Goal: Task Accomplishment & Management: Manage account settings

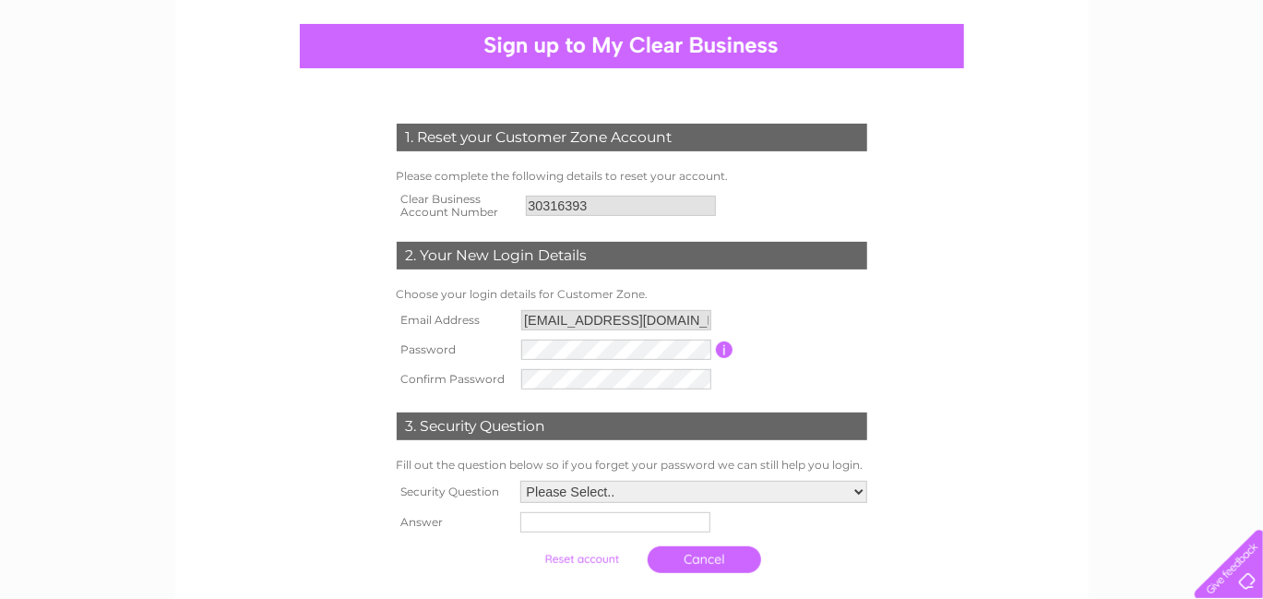
scroll to position [185, 0]
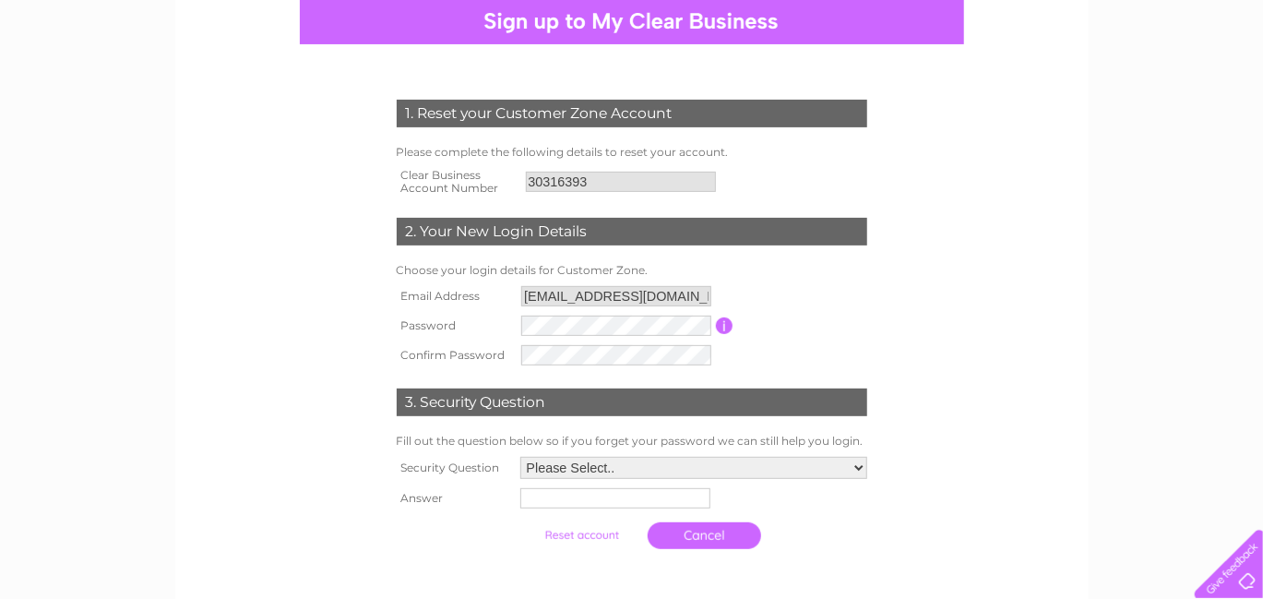
click at [1126, 357] on div "1. Reset your Customer Zone Account Please complete the following details to re…" at bounding box center [631, 441] width 1263 height 975
click at [888, 336] on div "1. Reset your Customer Zone Account Please complete the following details to re…" at bounding box center [631, 319] width 556 height 477
click at [855, 468] on select "Please Select.. In what town or city was your first job? In what town or city d…" at bounding box center [692, 469] width 349 height 24
select select "5"
click at [519, 457] on select "Please Select.. In what town or city was your first job? In what town or city d…" at bounding box center [692, 469] width 349 height 24
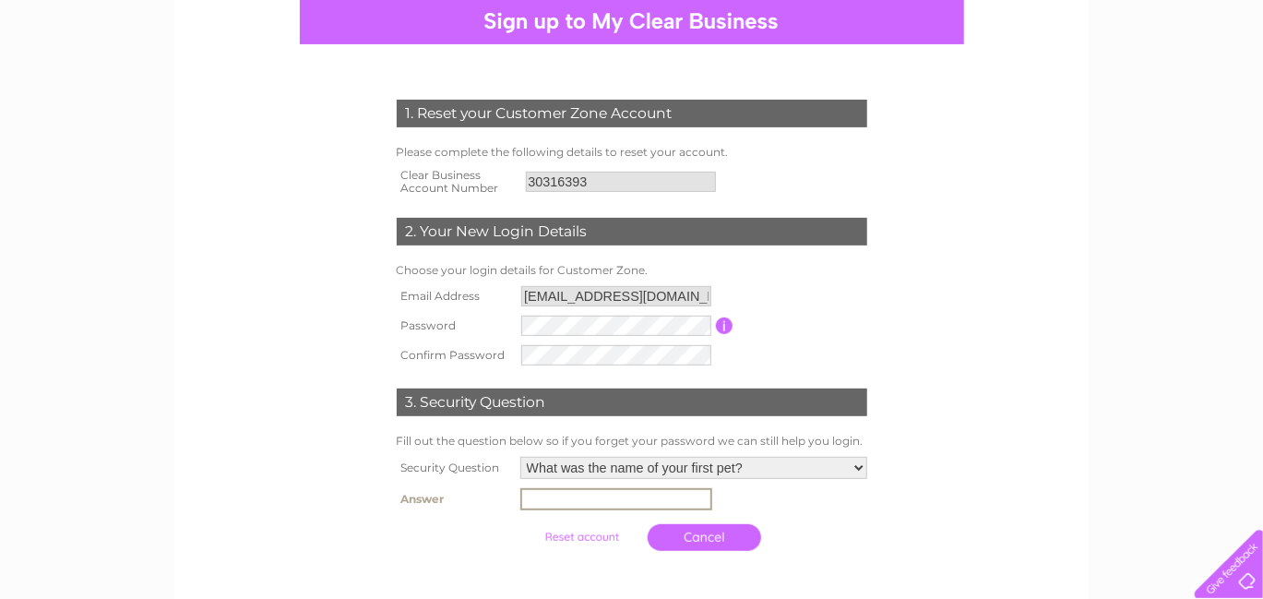
click at [578, 492] on input "text" at bounding box center [616, 499] width 192 height 22
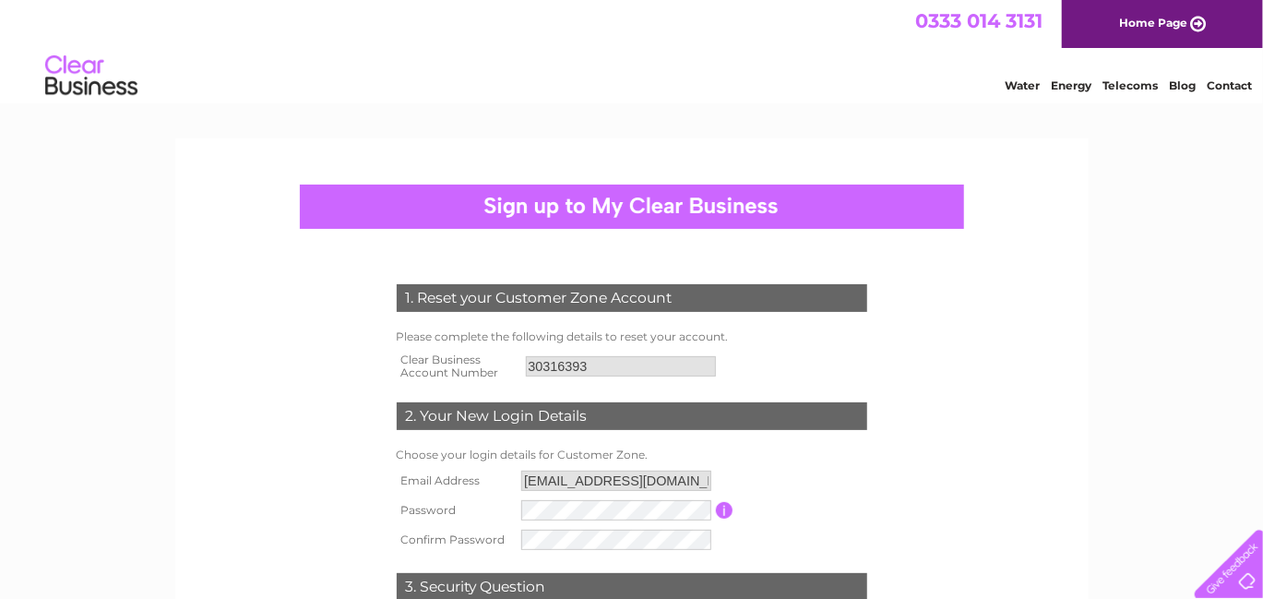
scroll to position [369, 0]
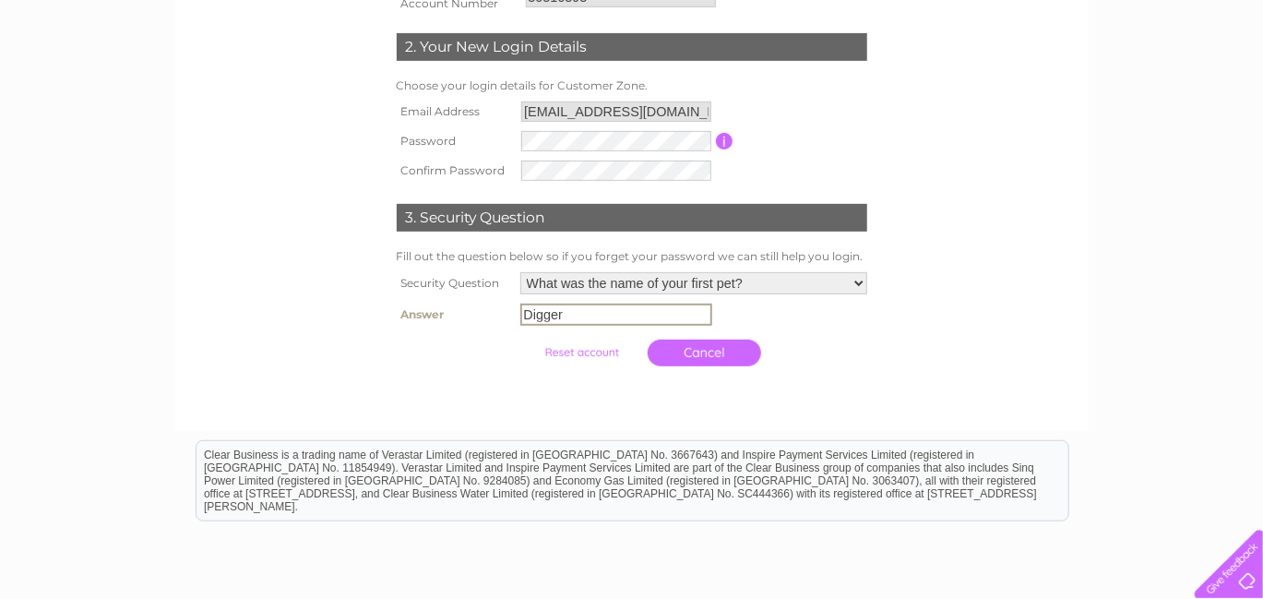
type input "Digger"
click at [726, 138] on input "button" at bounding box center [725, 141] width 18 height 17
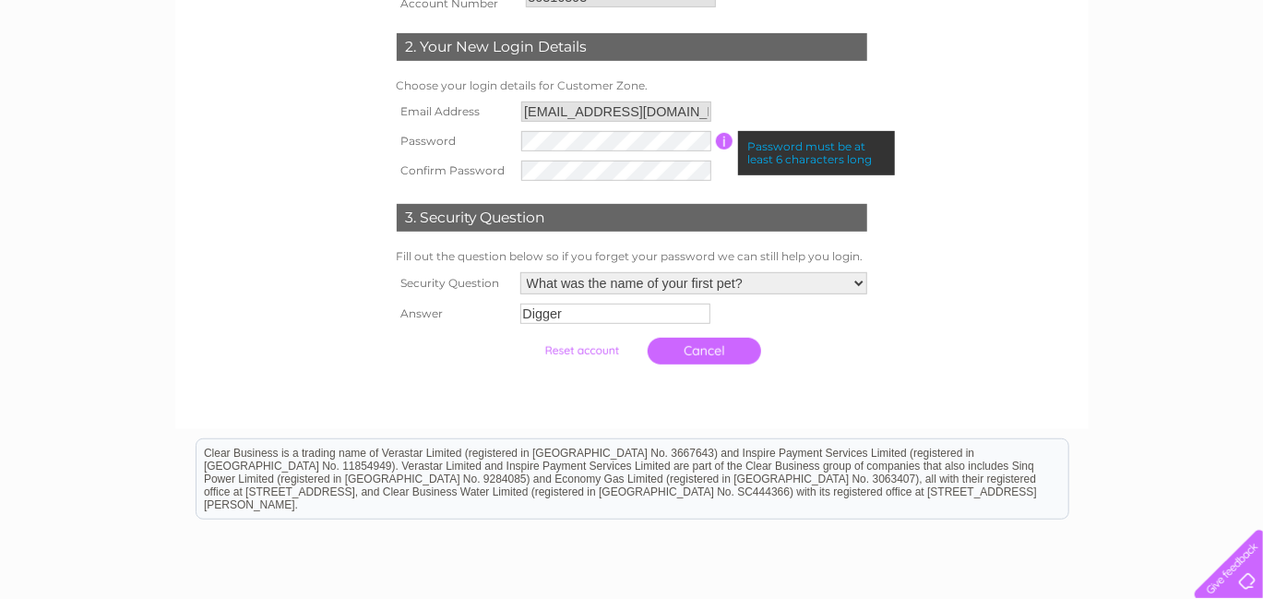
click at [1036, 316] on form "1. Reset your Customer Zone Account Please complete the following details to re…" at bounding box center [632, 144] width 878 height 532
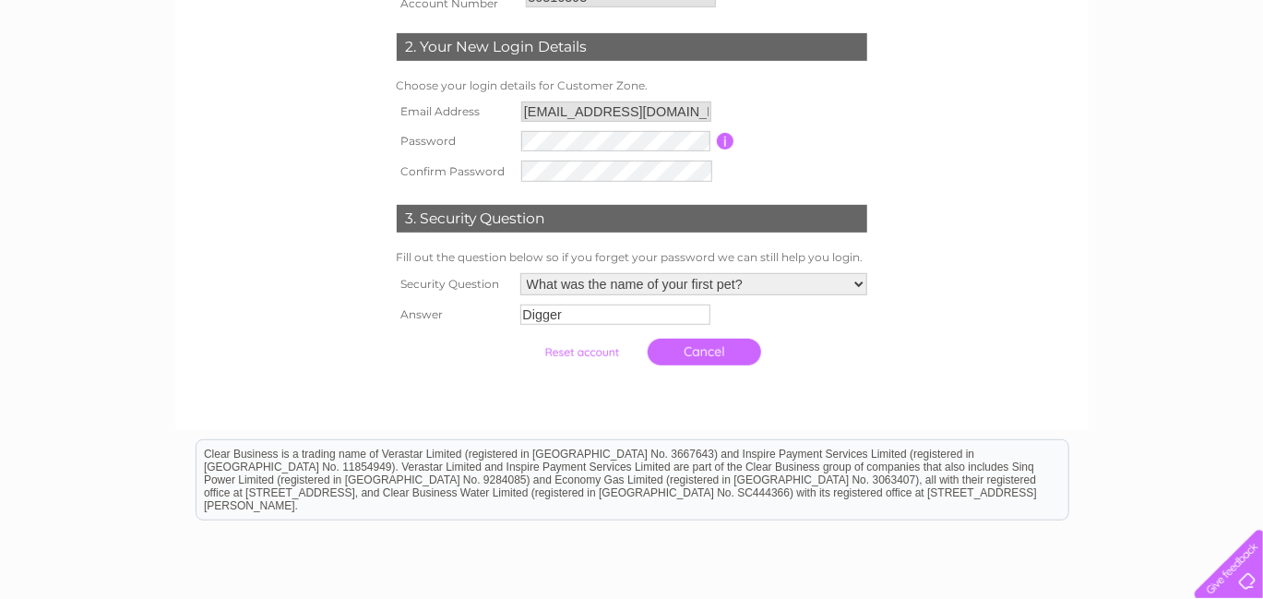
click at [908, 173] on div "1. Reset your Customer Zone Account Please complete the following details to re…" at bounding box center [631, 136] width 556 height 478
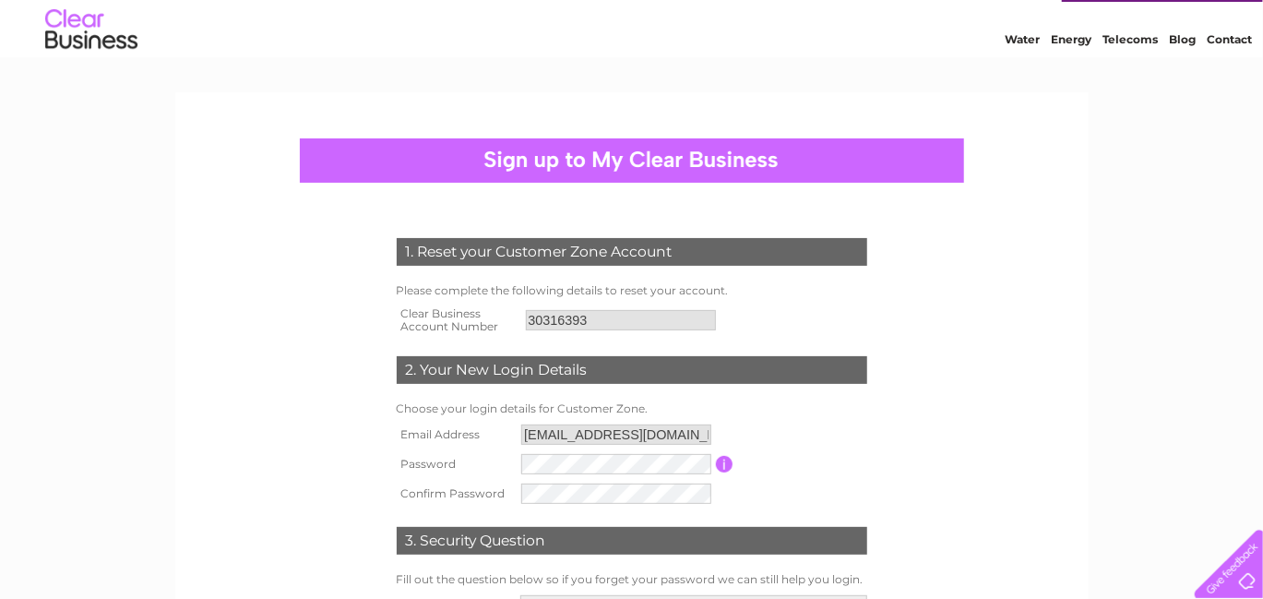
scroll to position [0, 0]
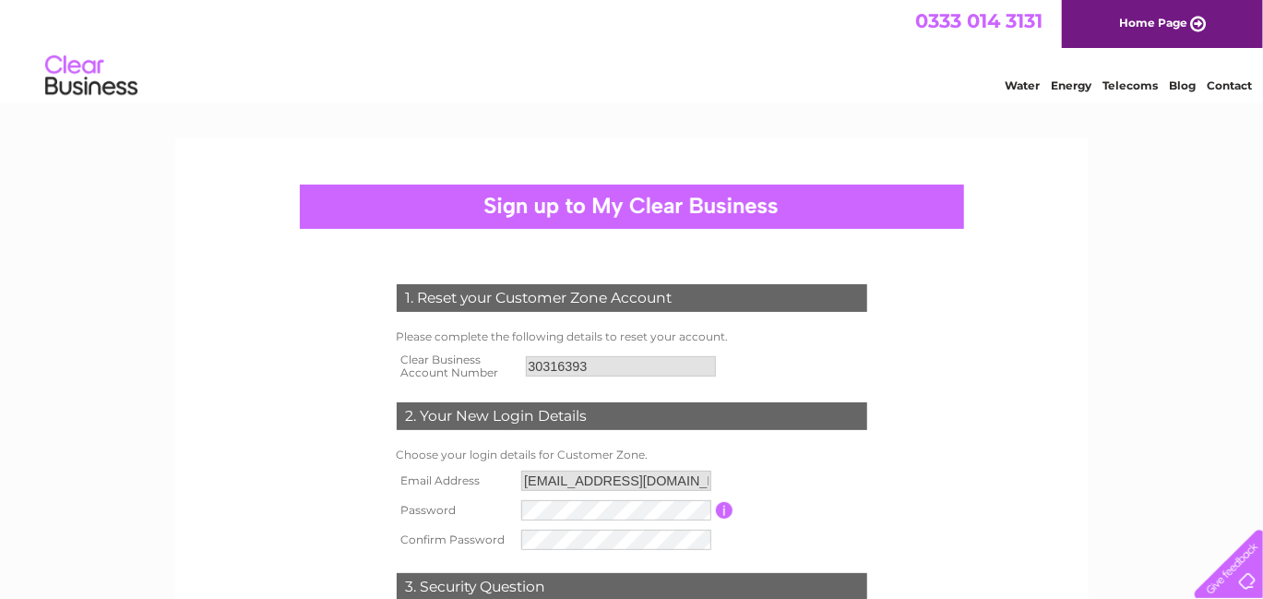
click at [1027, 85] on link "Water" at bounding box center [1022, 85] width 35 height 14
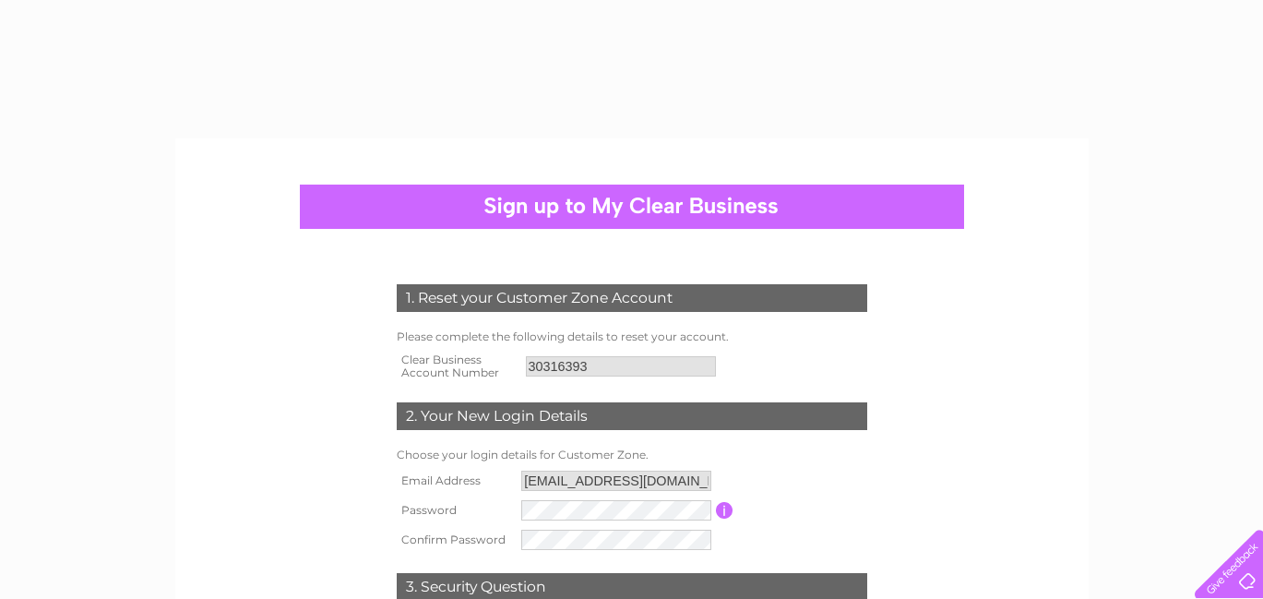
select select "5"
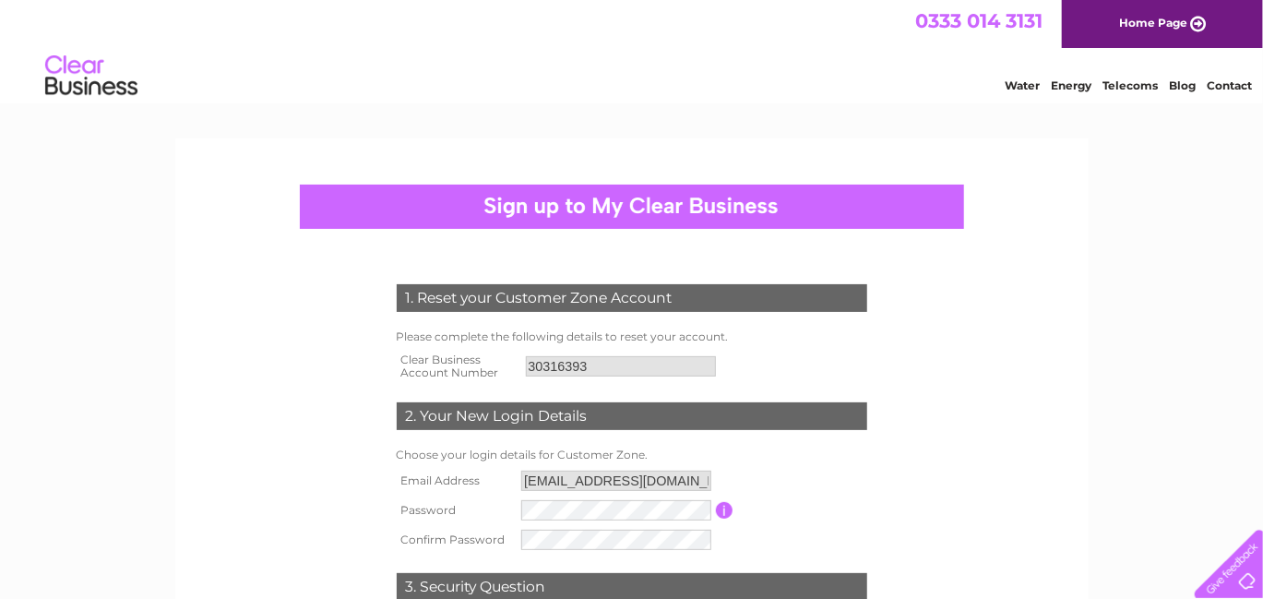
scroll to position [369, 0]
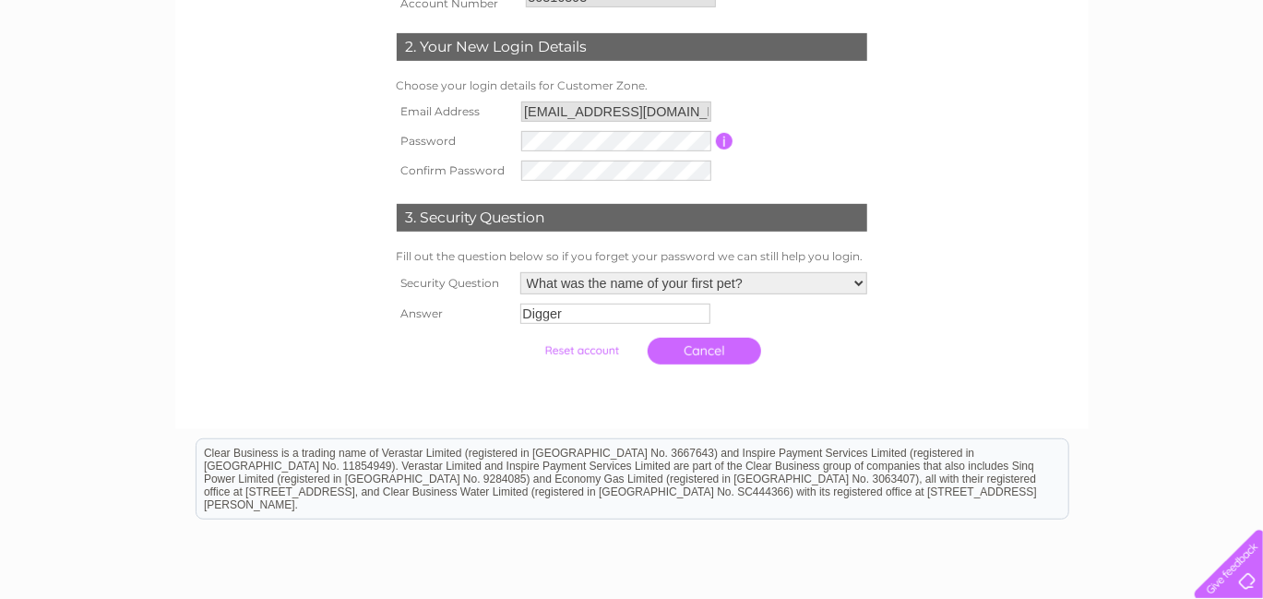
click at [571, 348] on input "submit" at bounding box center [581, 351] width 113 height 26
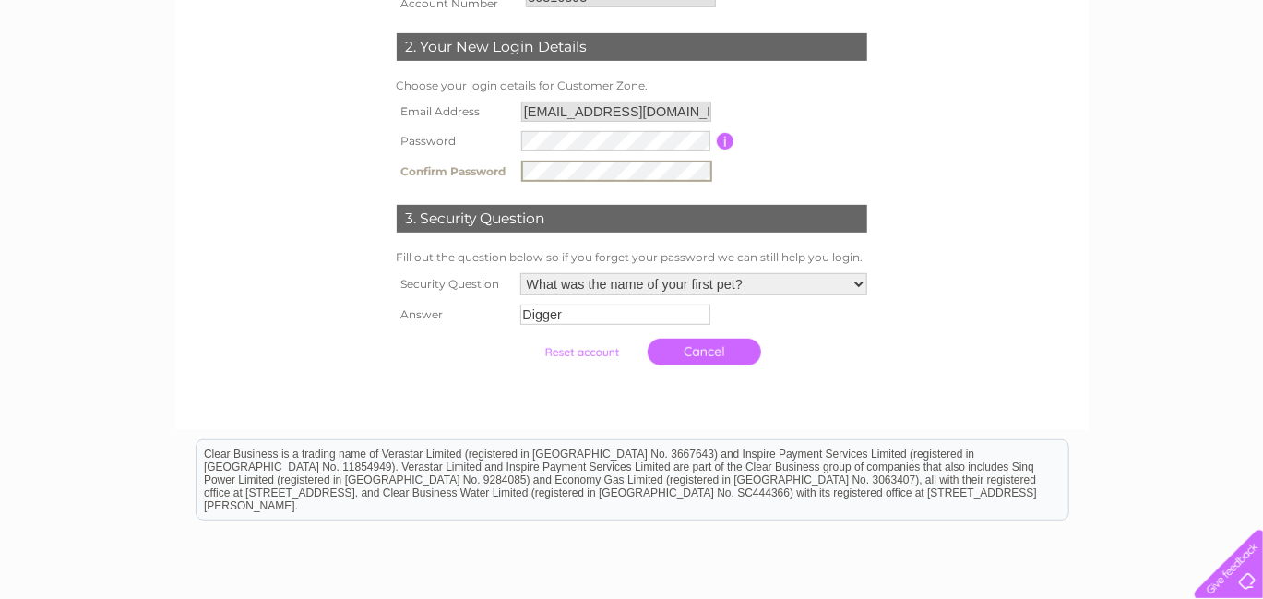
click at [525, 340] on input "submit" at bounding box center [581, 353] width 113 height 26
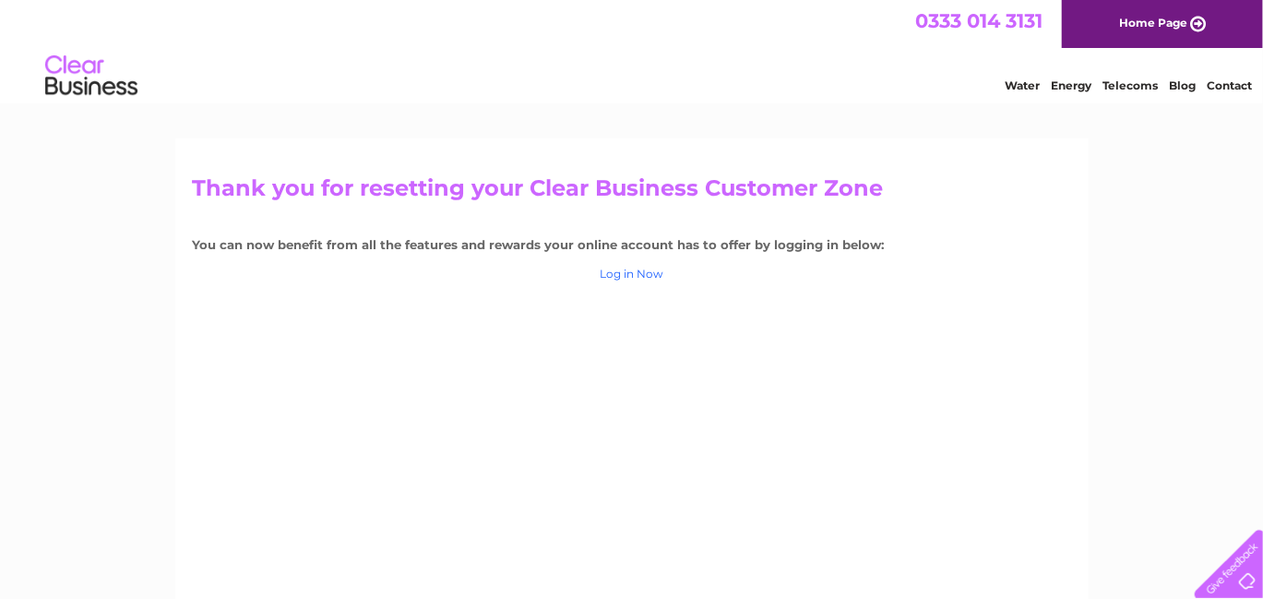
click at [640, 271] on link "Log in Now" at bounding box center [632, 274] width 64 height 14
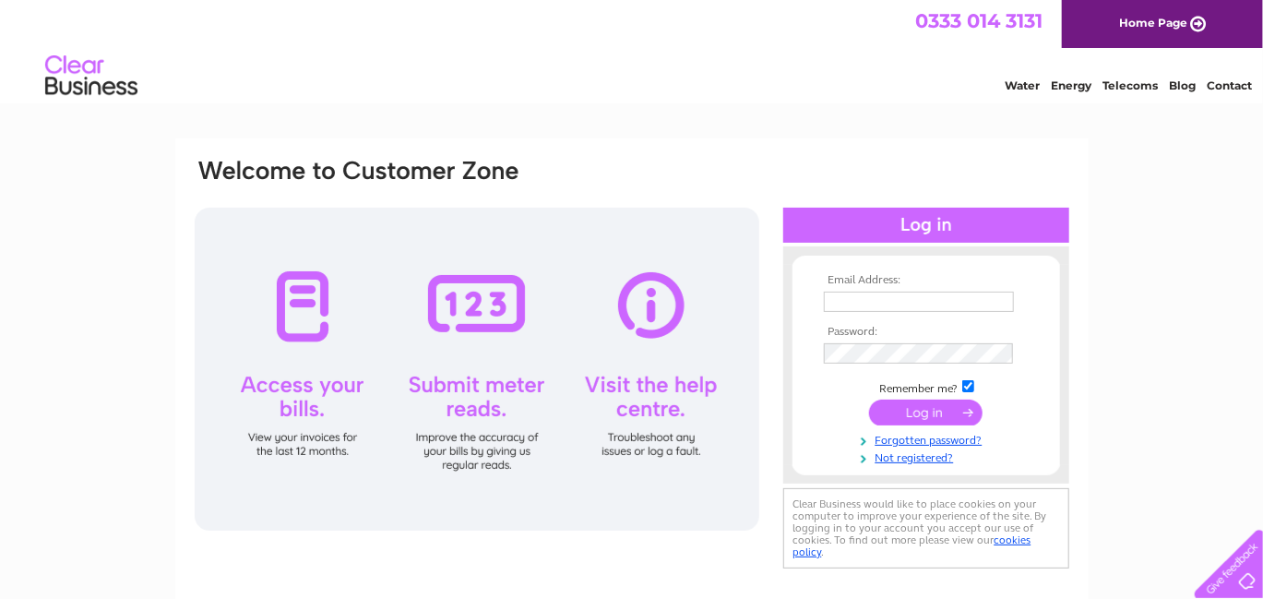
scroll to position [185, 0]
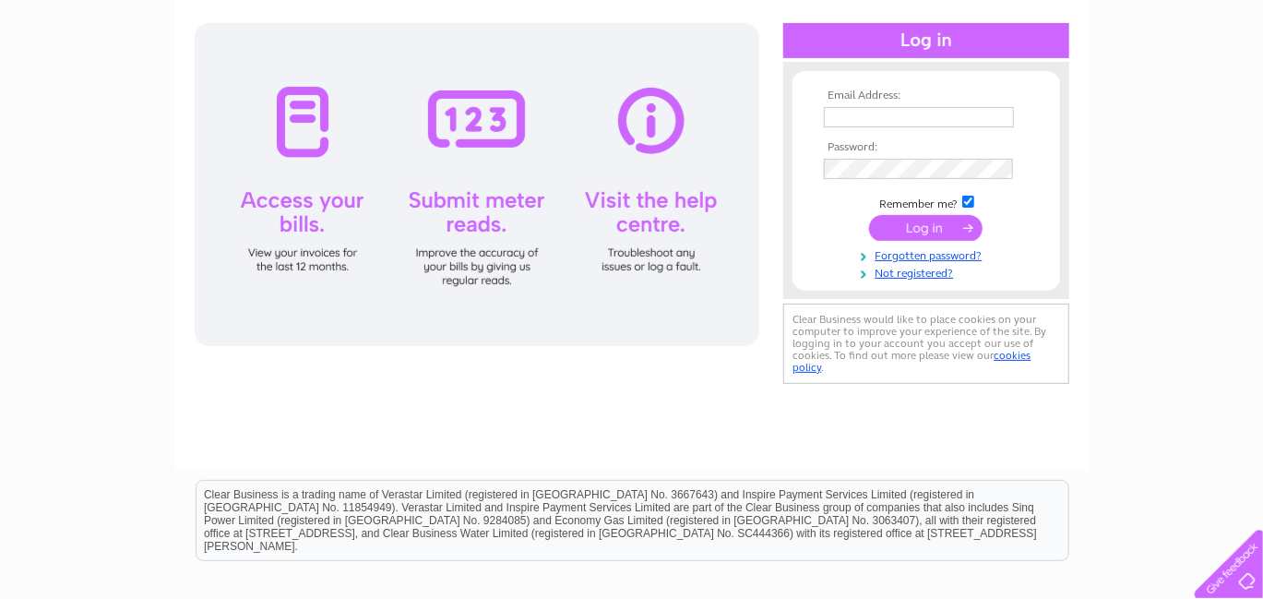
type input "[EMAIL_ADDRESS][DOMAIN_NAME]"
click at [933, 224] on input "submit" at bounding box center [925, 228] width 113 height 26
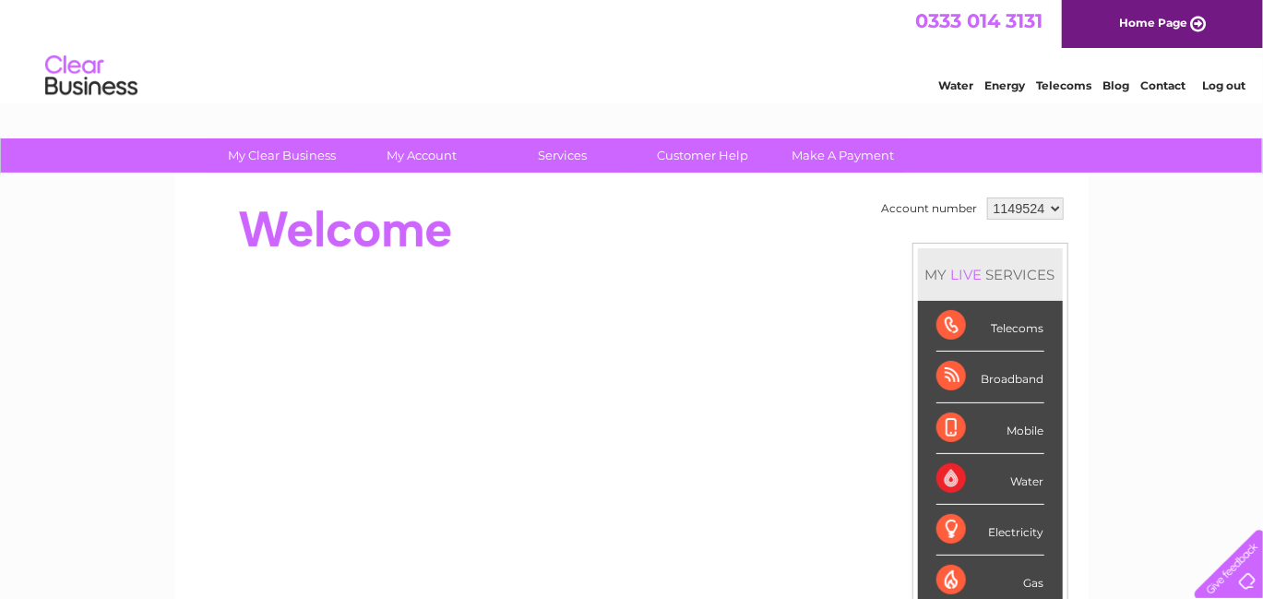
click at [1052, 206] on select "1149524" at bounding box center [1025, 208] width 77 height 22
click at [987, 197] on select "1149524" at bounding box center [1025, 208] width 77 height 22
drag, startPoint x: 1044, startPoint y: 203, endPoint x: 952, endPoint y: 200, distance: 92.3
click at [952, 200] on tr "Account number 1149524" at bounding box center [972, 208] width 191 height 31
click at [1157, 23] on link "Home Page" at bounding box center [1162, 24] width 201 height 48
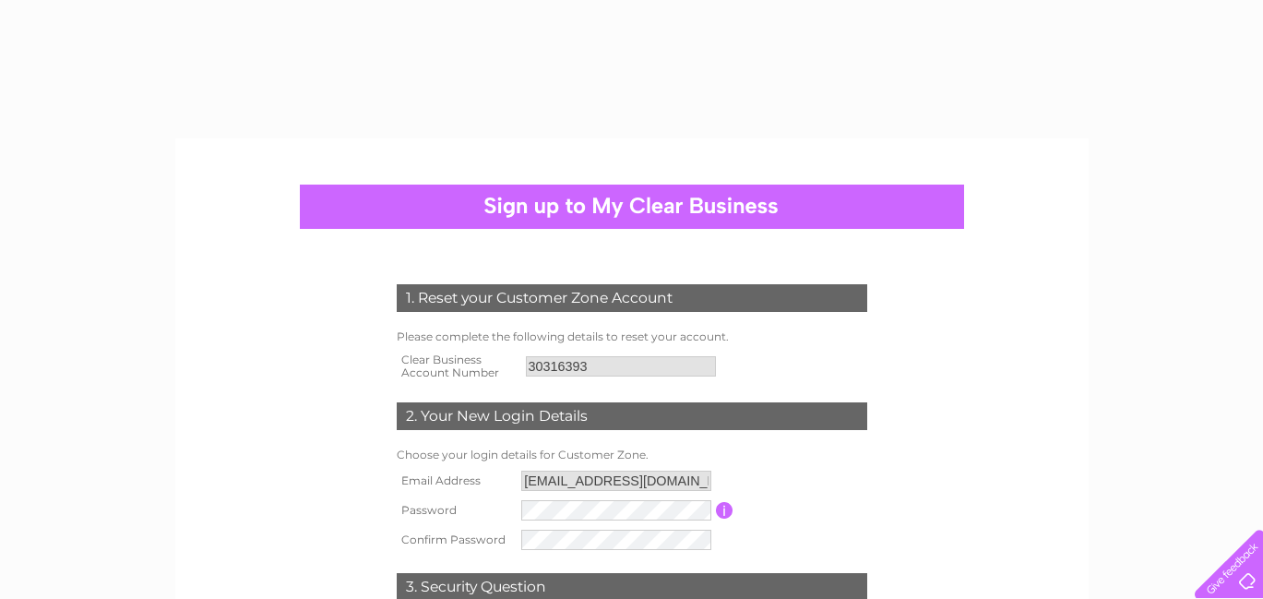
select select "5"
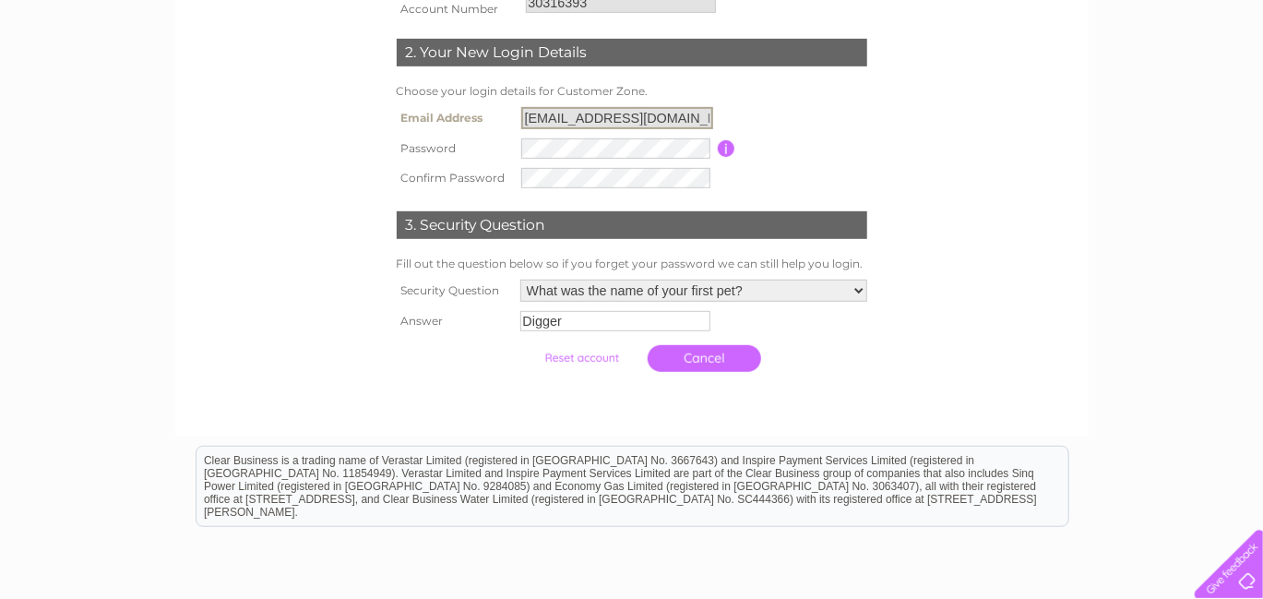
click at [539, 112] on input "[EMAIL_ADDRESS][DOMAIN_NAME]" at bounding box center [617, 118] width 192 height 22
click at [547, 114] on input "[EMAIL_ADDRESS][DOMAIN_NAME]" at bounding box center [617, 118] width 192 height 22
click at [755, 124] on table "Email Address [EMAIL_ADDRESS][DOMAIN_NAME] Password Password must be at least 6…" at bounding box center [632, 147] width 480 height 90
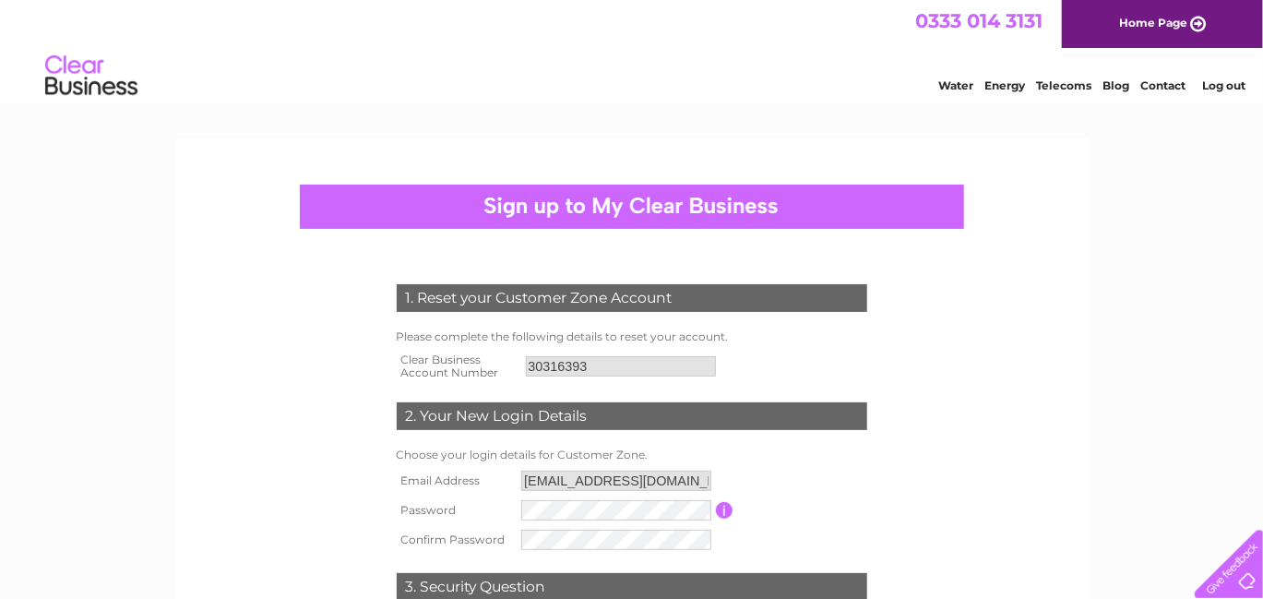
scroll to position [185, 0]
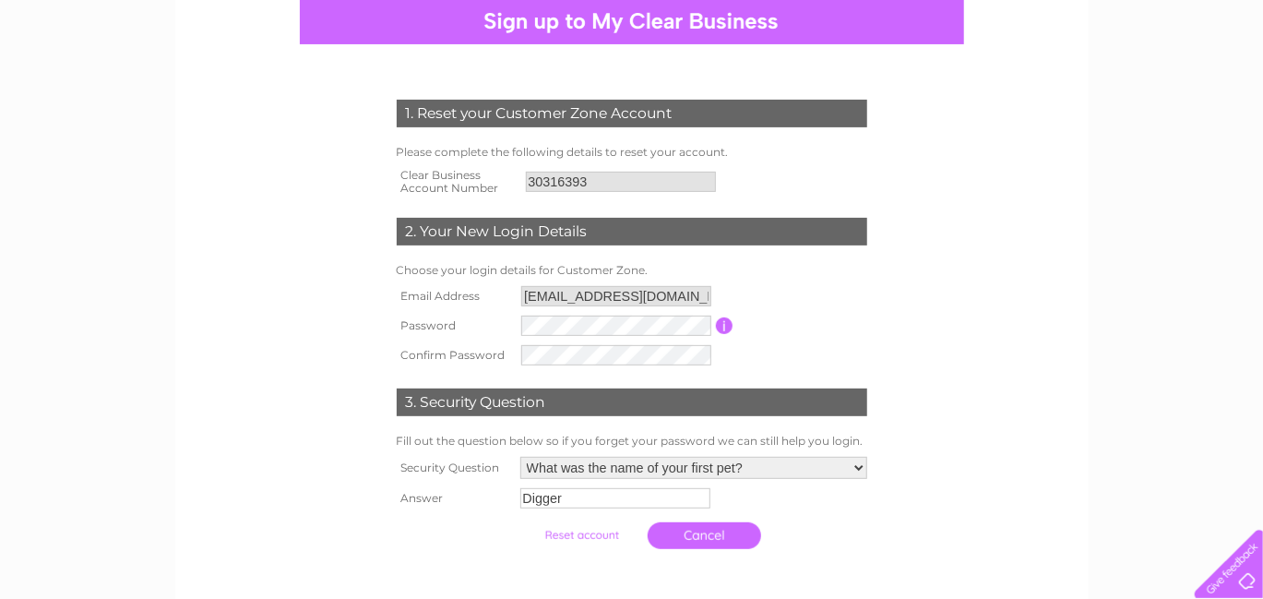
click at [538, 294] on input "[EMAIL_ADDRESS][DOMAIN_NAME]" at bounding box center [616, 296] width 190 height 20
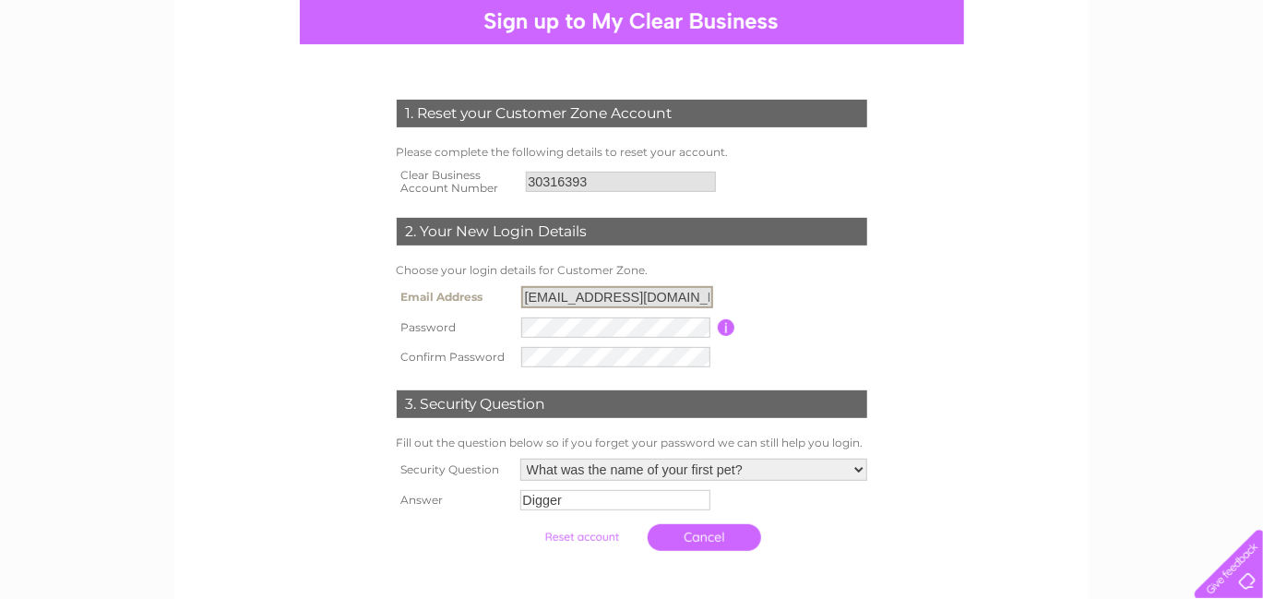
click at [539, 286] on input "[EMAIL_ADDRESS][DOMAIN_NAME]" at bounding box center [617, 297] width 192 height 22
click at [963, 375] on form "1. Reset your Customer Zone Account Please complete the following details to re…" at bounding box center [632, 330] width 878 height 534
click at [535, 291] on input "[EMAIL_ADDRESS][DOMAIN_NAME]" at bounding box center [617, 297] width 192 height 22
drag, startPoint x: 695, startPoint y: 293, endPoint x: 458, endPoint y: 268, distance: 238.5
click at [458, 268] on div "1. Reset your Customer Zone Account Please complete the following details to re…" at bounding box center [631, 320] width 556 height 479
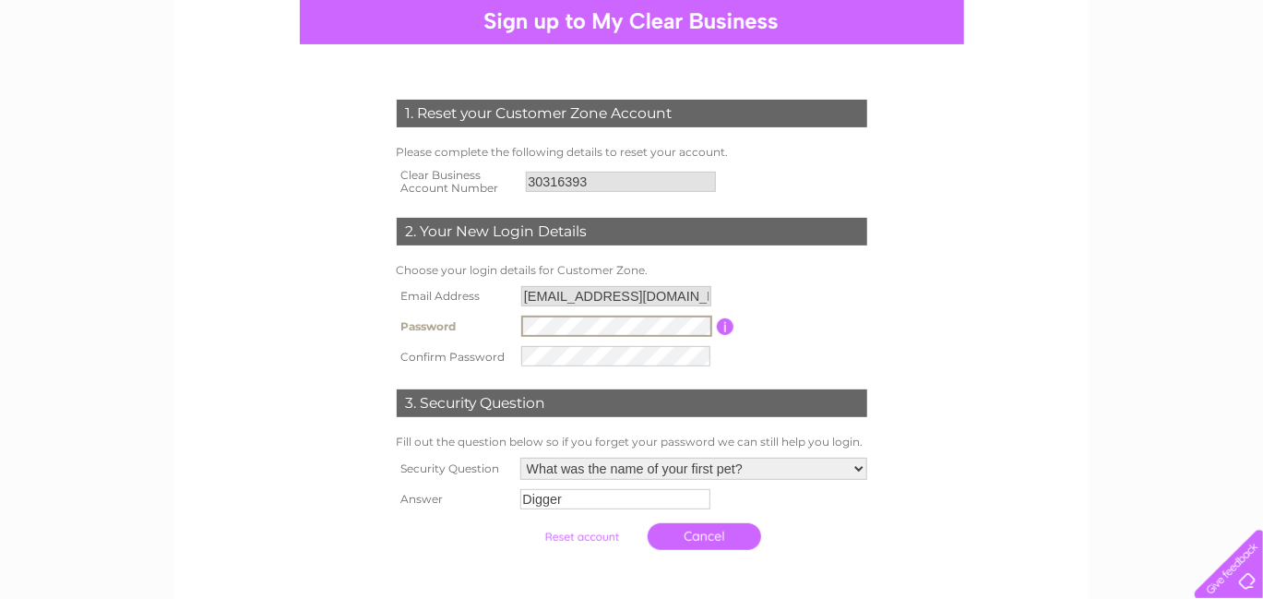
click at [909, 402] on div "1. Reset your Customer Zone Account Please complete the following details to re…" at bounding box center [631, 320] width 556 height 478
click at [1060, 399] on form "1. Reset your Customer Zone Account Please complete the following details to re…" at bounding box center [632, 329] width 878 height 533
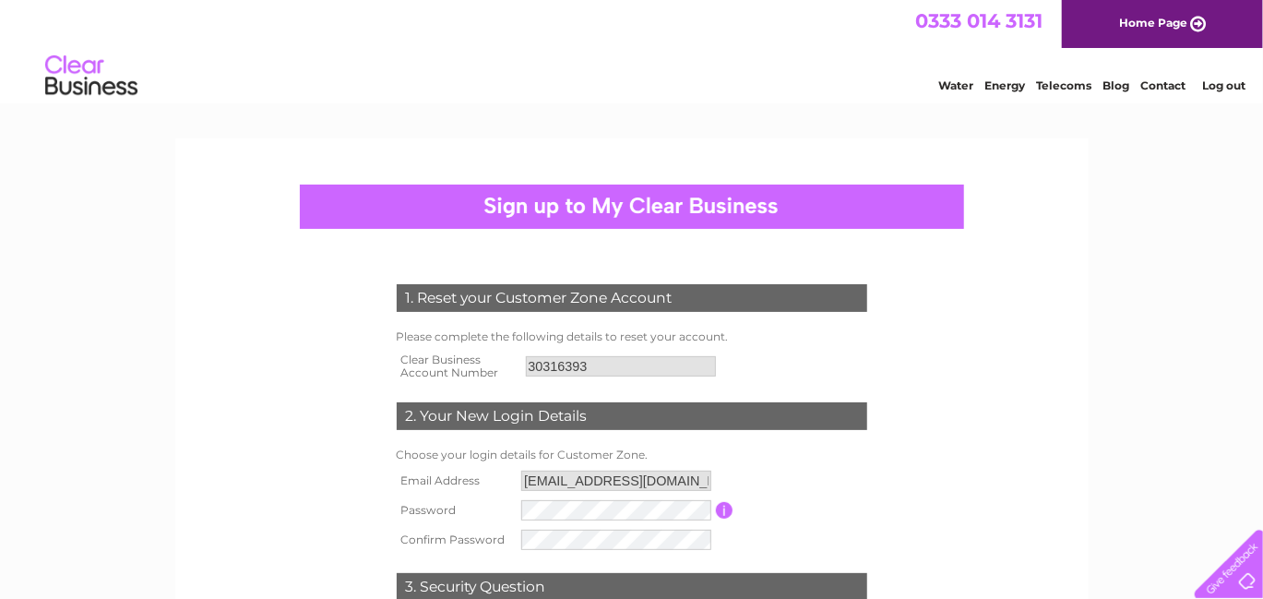
scroll to position [369, 0]
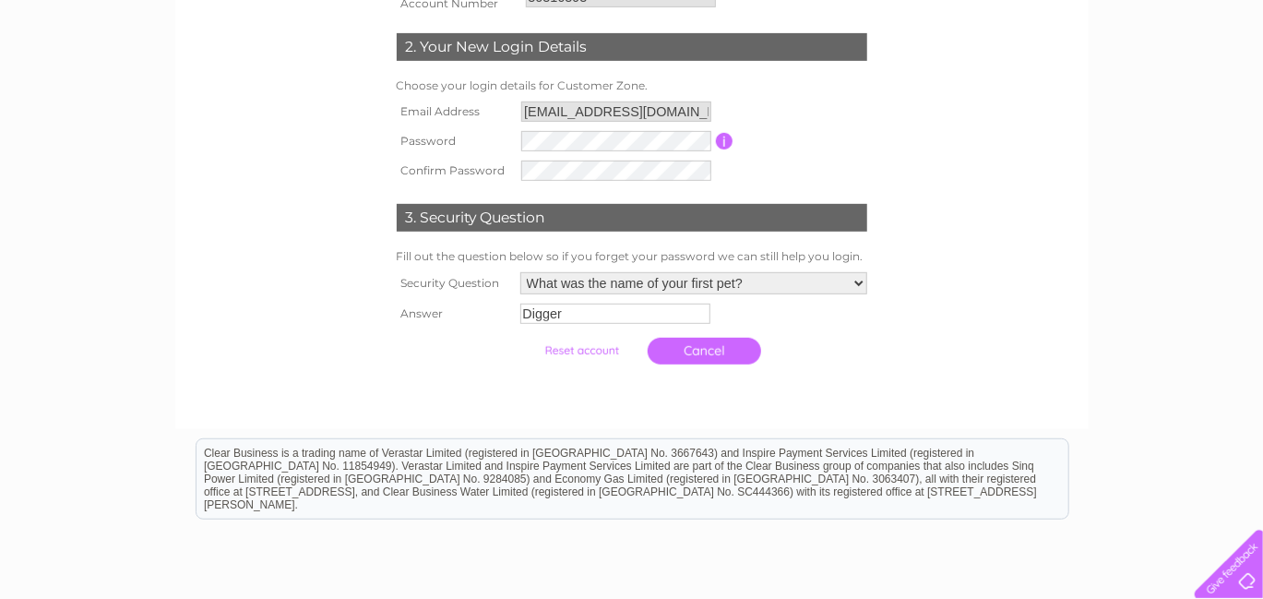
click at [593, 352] on input "submit" at bounding box center [581, 351] width 113 height 26
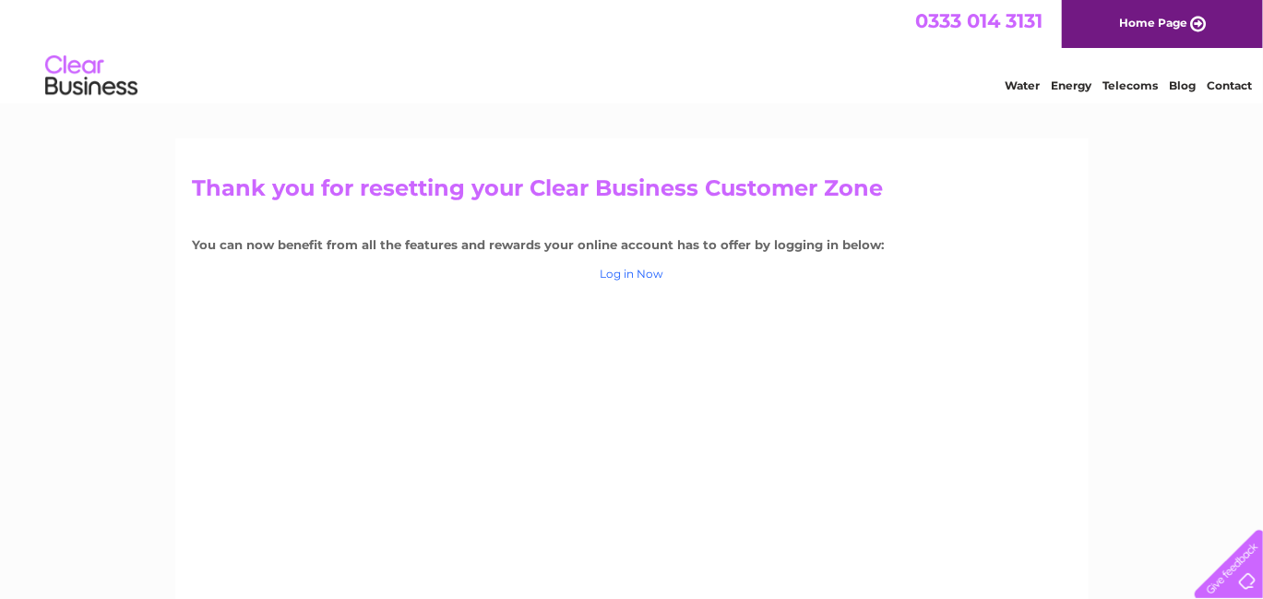
click at [617, 272] on link "Log in Now" at bounding box center [632, 274] width 64 height 14
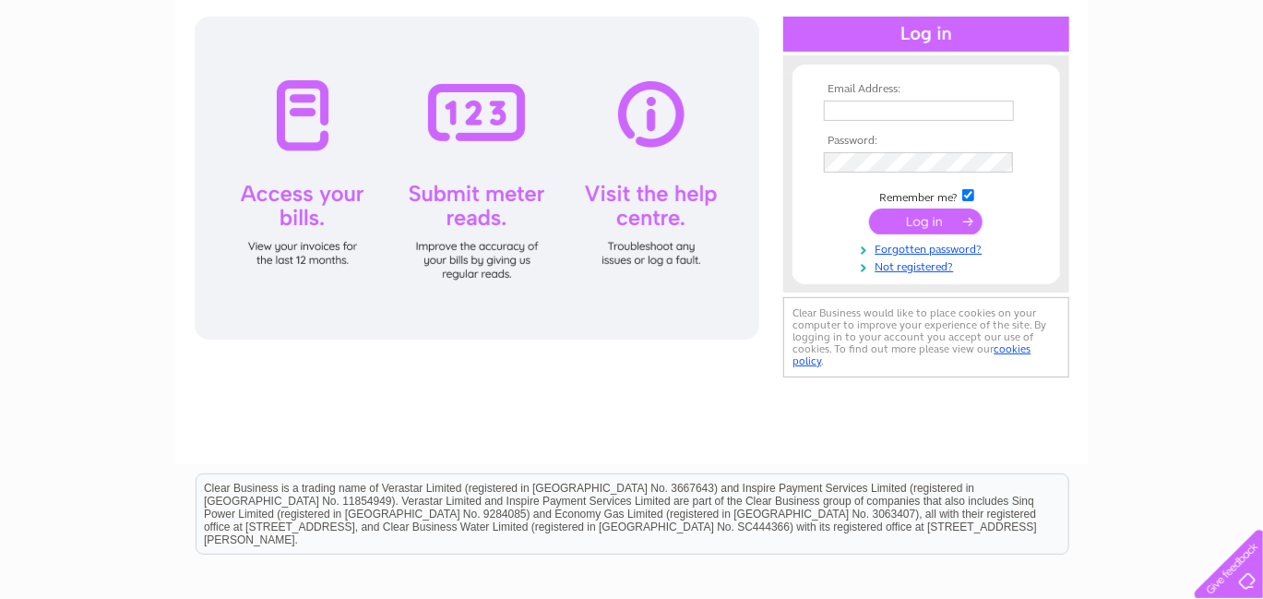
scroll to position [16, 0]
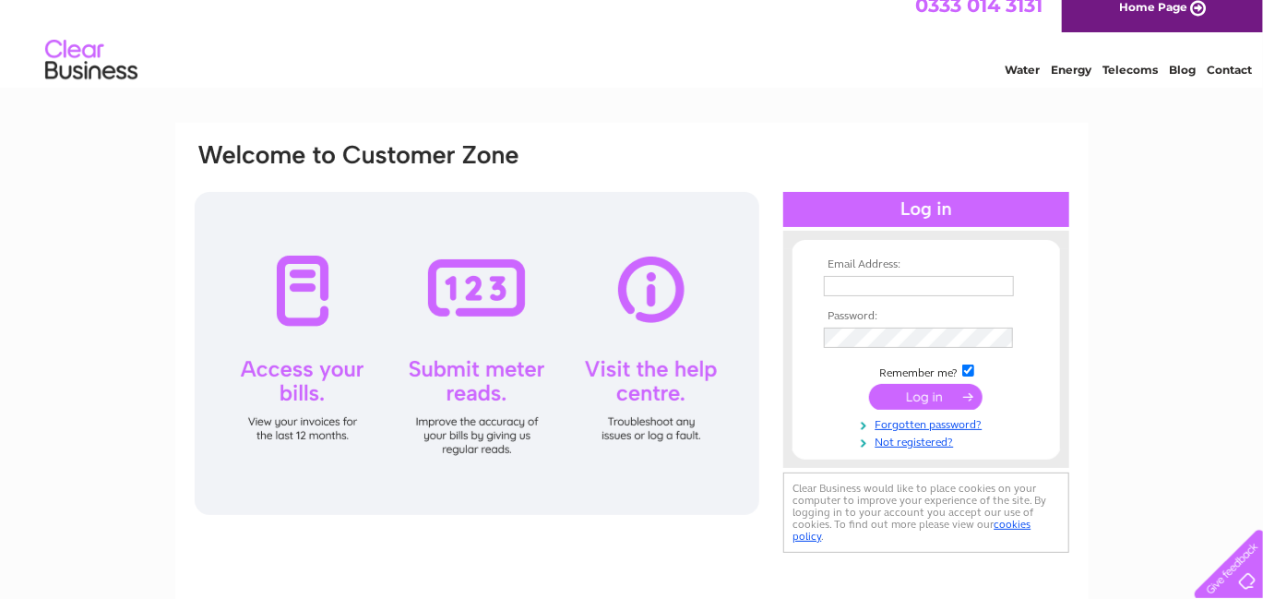
type input "[EMAIL_ADDRESS][DOMAIN_NAME]"
click at [926, 398] on input "submit" at bounding box center [925, 397] width 113 height 26
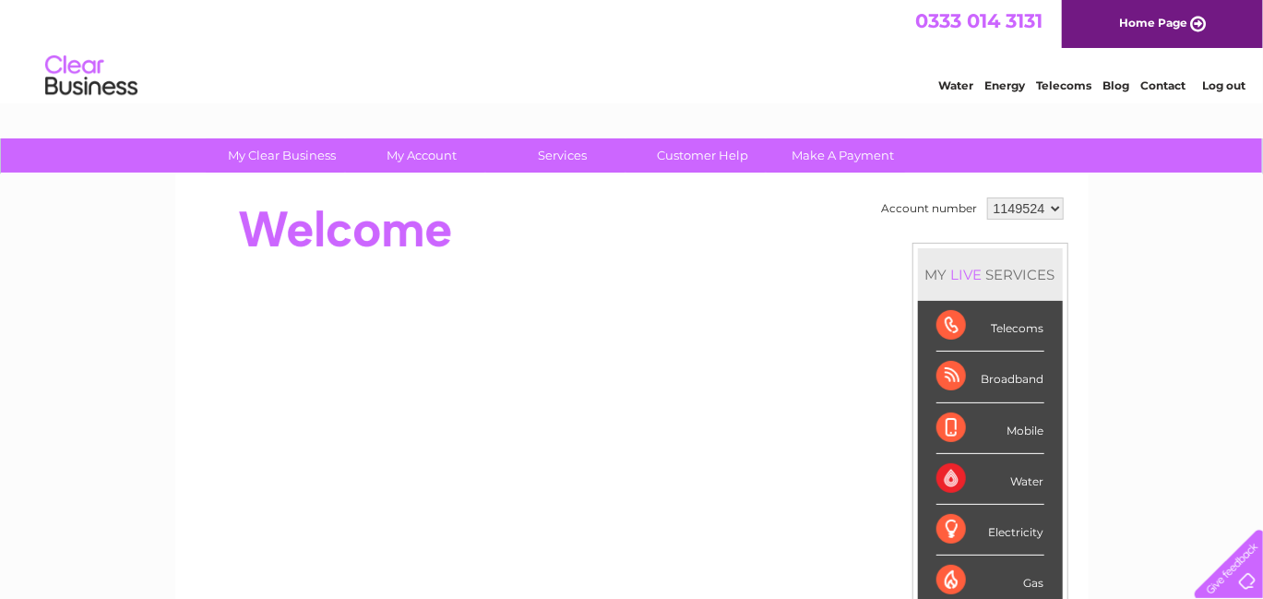
click at [1044, 205] on select "1149524" at bounding box center [1025, 208] width 77 height 22
click at [1047, 208] on select "1149524" at bounding box center [1025, 208] width 77 height 22
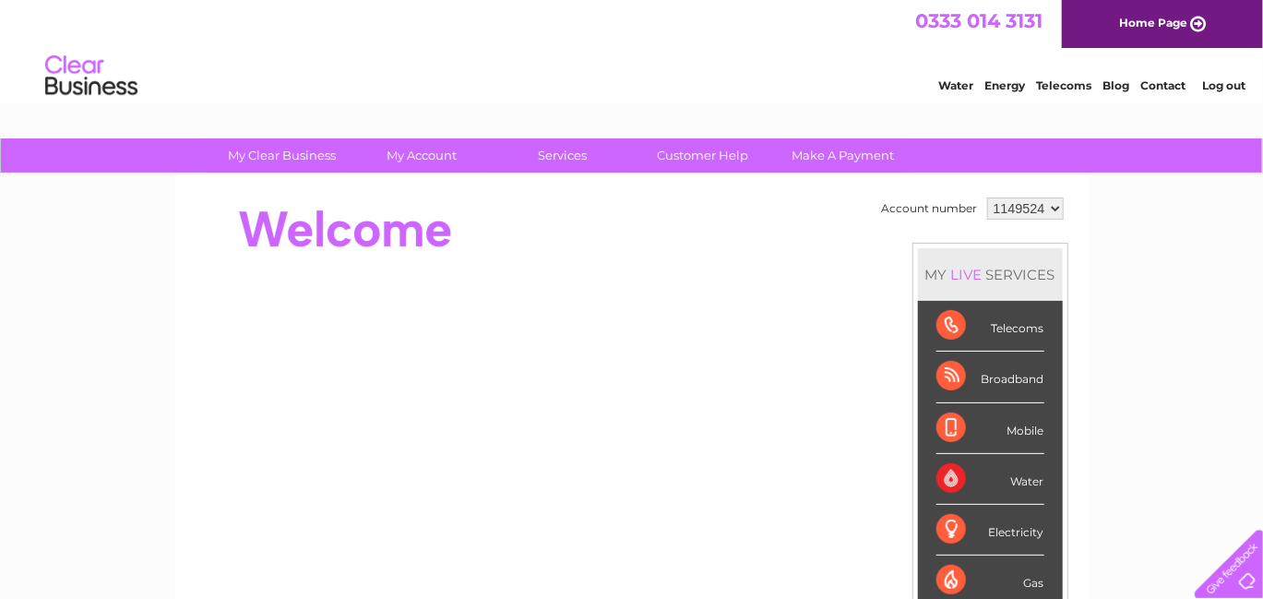
click at [1047, 208] on select "1149524" at bounding box center [1025, 208] width 77 height 22
click at [1001, 530] on div "Electricity" at bounding box center [990, 530] width 108 height 51
click at [1000, 531] on div "Electricity" at bounding box center [990, 530] width 108 height 51
click at [954, 527] on div "Electricity" at bounding box center [990, 530] width 108 height 51
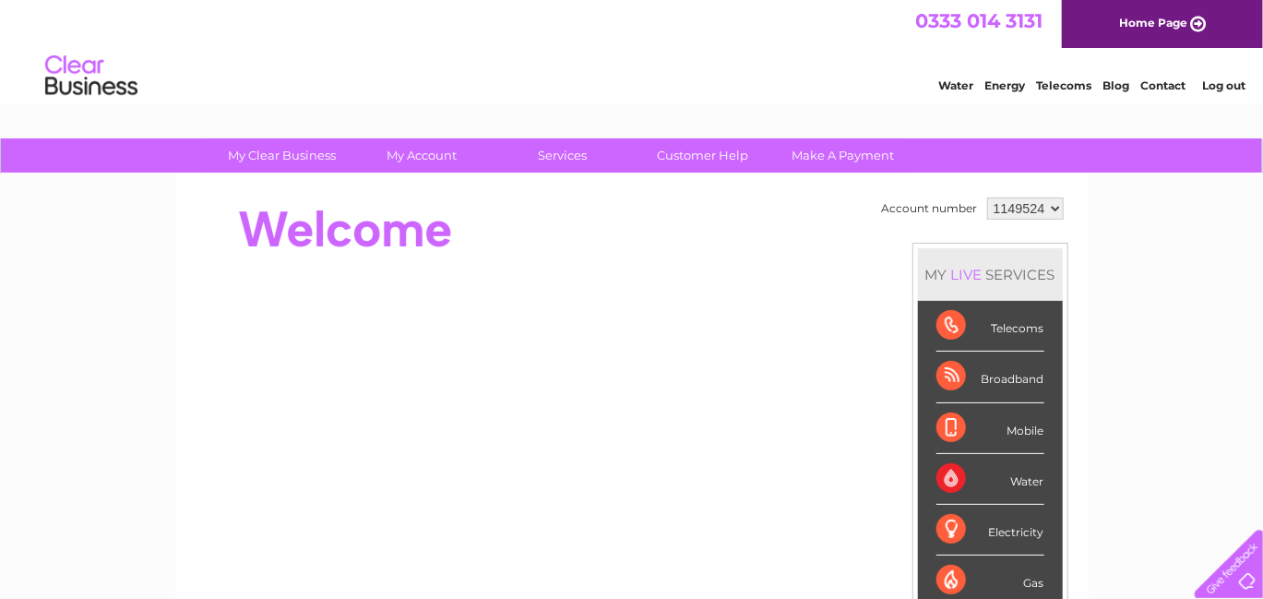
click at [987, 525] on div "Electricity" at bounding box center [990, 530] width 108 height 51
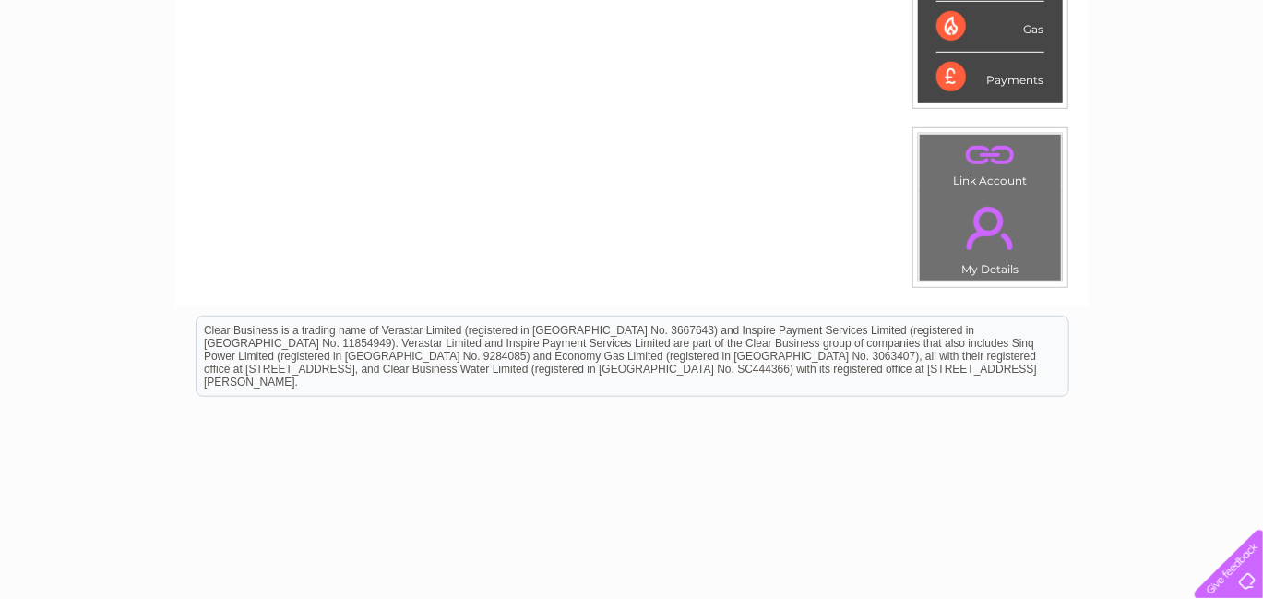
click at [985, 256] on td ". My Details" at bounding box center [990, 236] width 143 height 90
click at [983, 210] on link "." at bounding box center [990, 228] width 132 height 65
